Goal: Complete application form

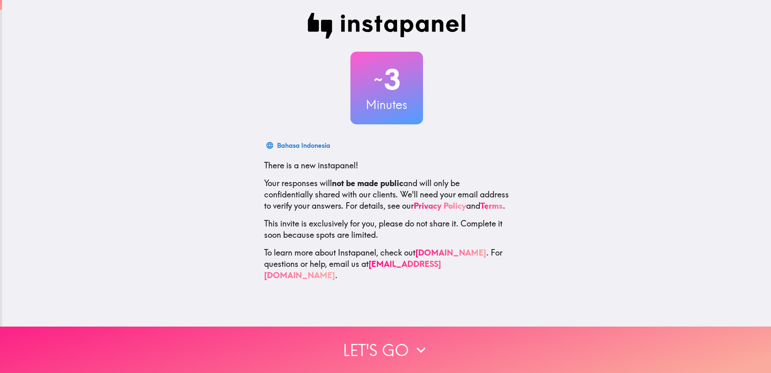
click at [384, 342] on button "Let's go" at bounding box center [385, 349] width 771 height 46
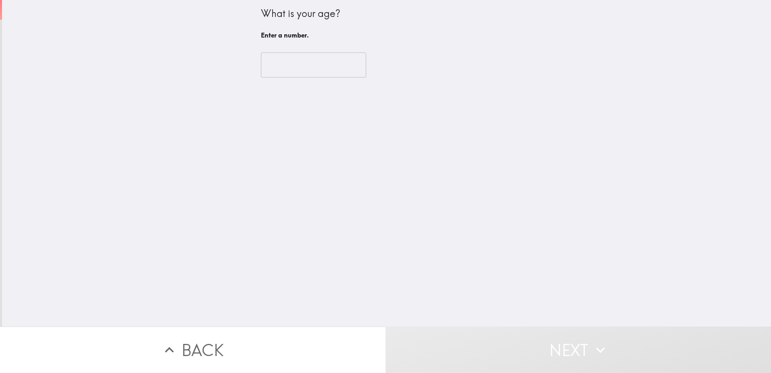
click at [289, 62] on input "number" at bounding box center [313, 64] width 105 height 25
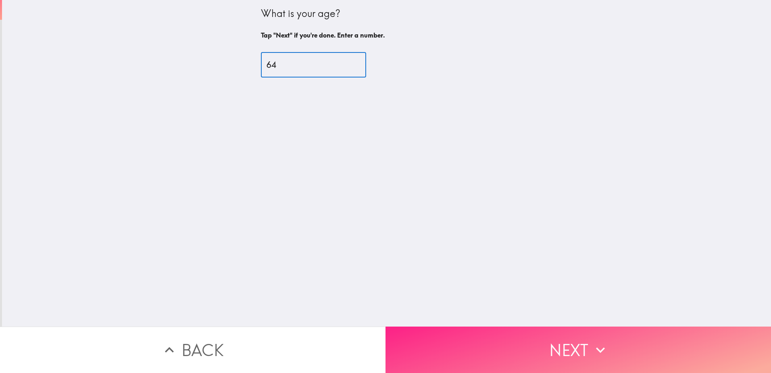
type input "64"
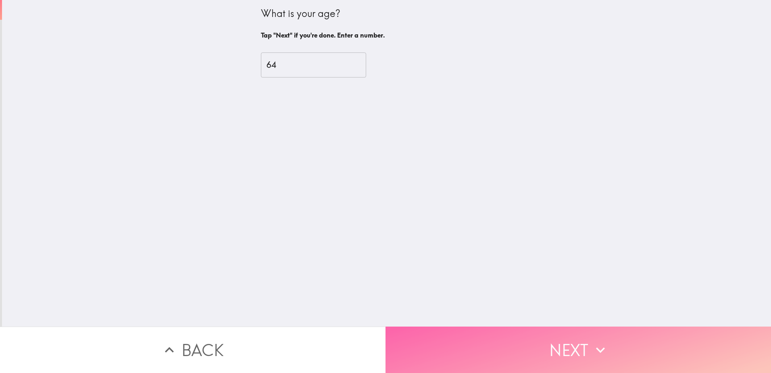
click at [556, 340] on button "Next" at bounding box center [579, 349] width 386 height 46
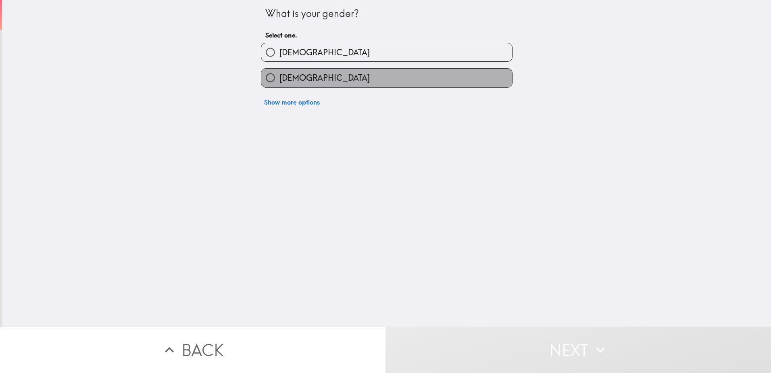
click at [325, 80] on label "[DEMOGRAPHIC_DATA]" at bounding box center [386, 78] width 251 height 18
click at [279, 80] on input "[DEMOGRAPHIC_DATA]" at bounding box center [270, 78] width 18 height 18
radio input "true"
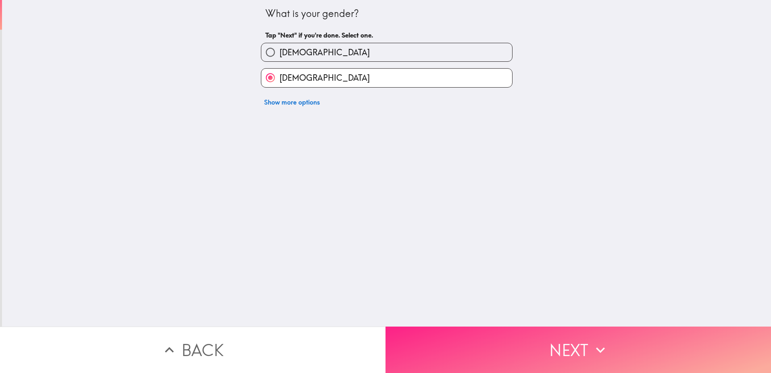
click at [575, 341] on button "Next" at bounding box center [579, 349] width 386 height 46
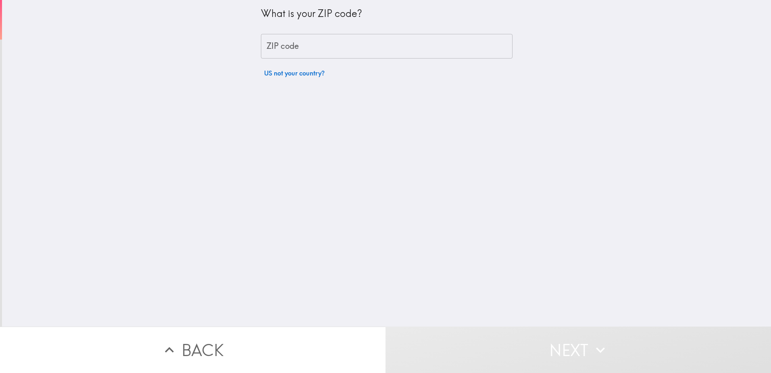
click at [292, 43] on input "ZIP code" at bounding box center [387, 46] width 252 height 25
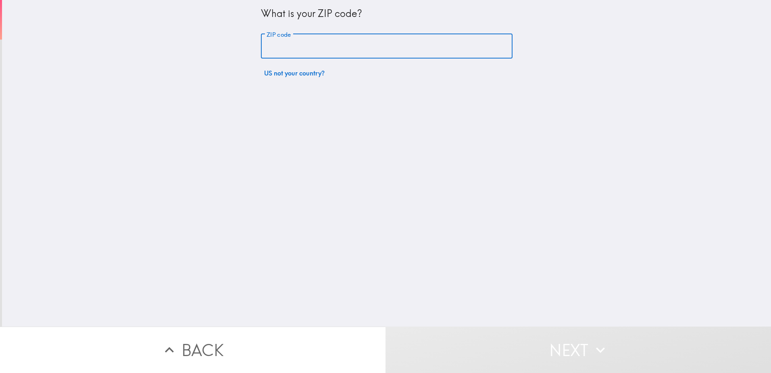
type input "53235"
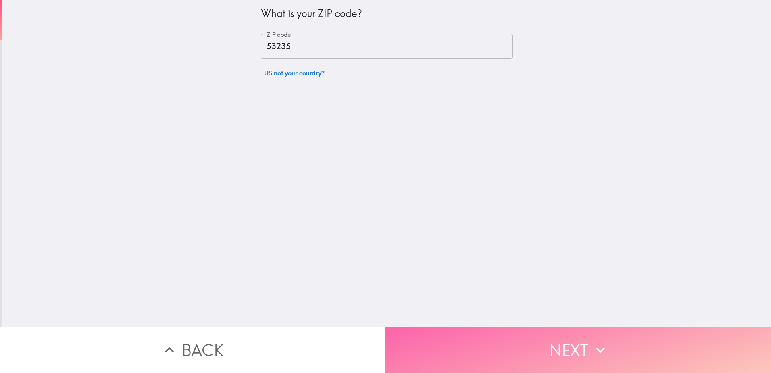
click at [561, 333] on button "Next" at bounding box center [579, 349] width 386 height 46
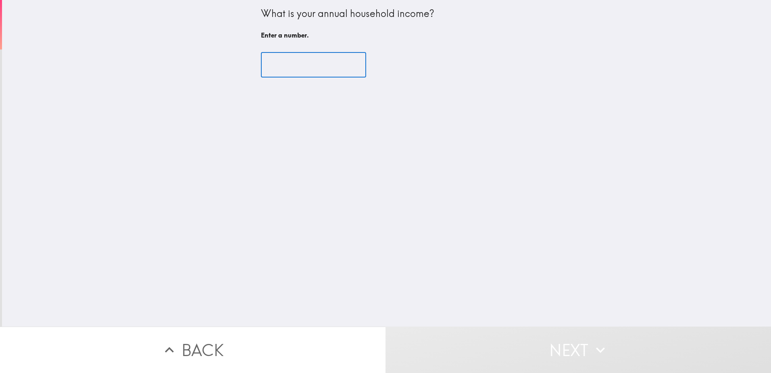
click at [293, 54] on input "number" at bounding box center [313, 64] width 105 height 25
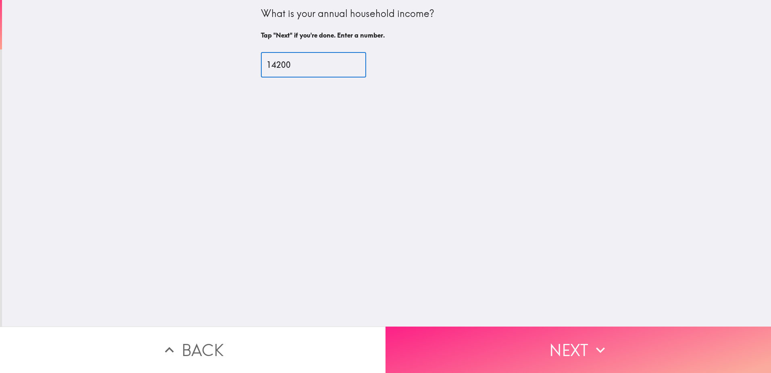
type input "14200"
click at [577, 348] on button "Next" at bounding box center [579, 349] width 386 height 46
